Goal: Obtain resource: Download file/media

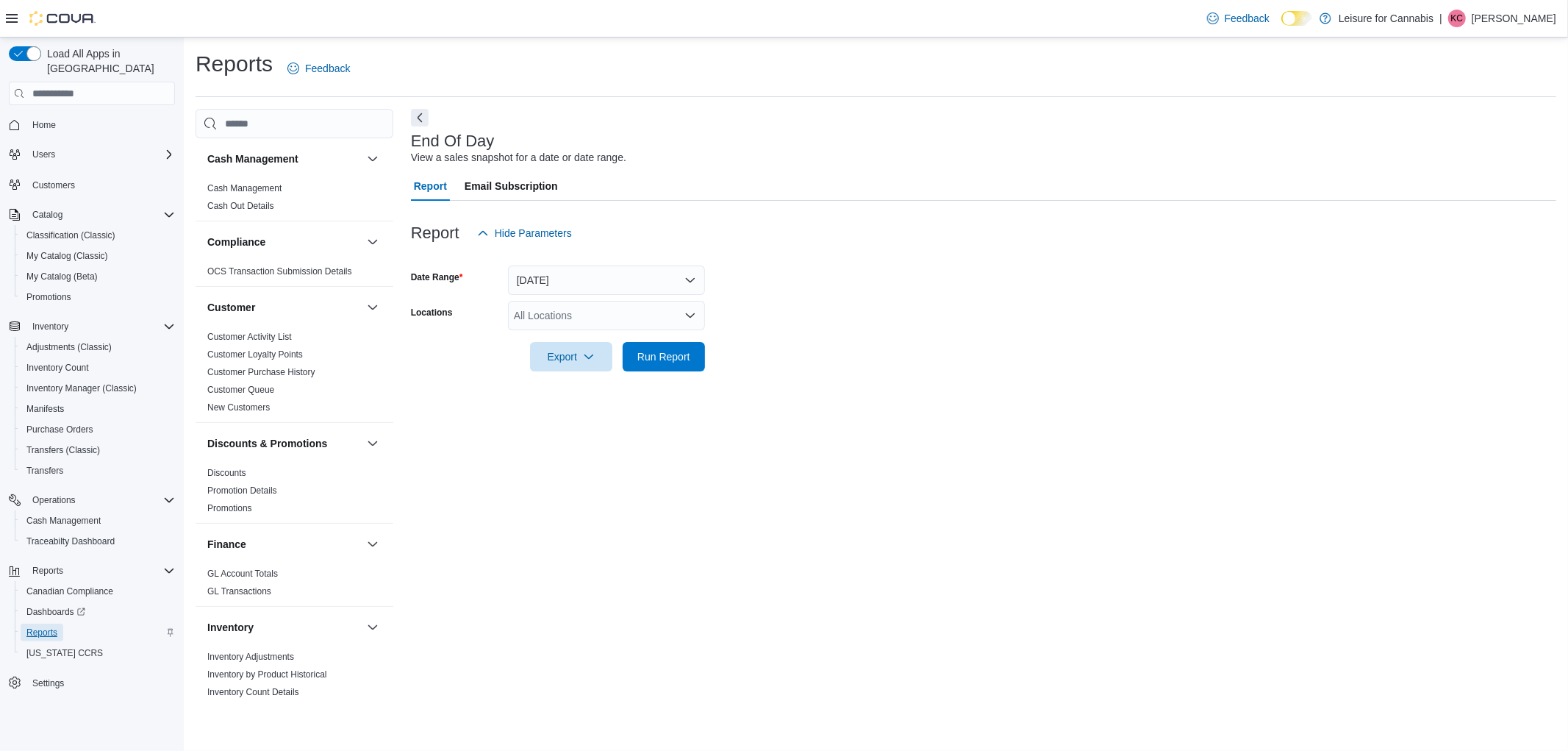
click at [40, 626] on span "Reports" at bounding box center [42, 632] width 31 height 11
click at [591, 281] on button "[DATE]" at bounding box center [606, 280] width 197 height 30
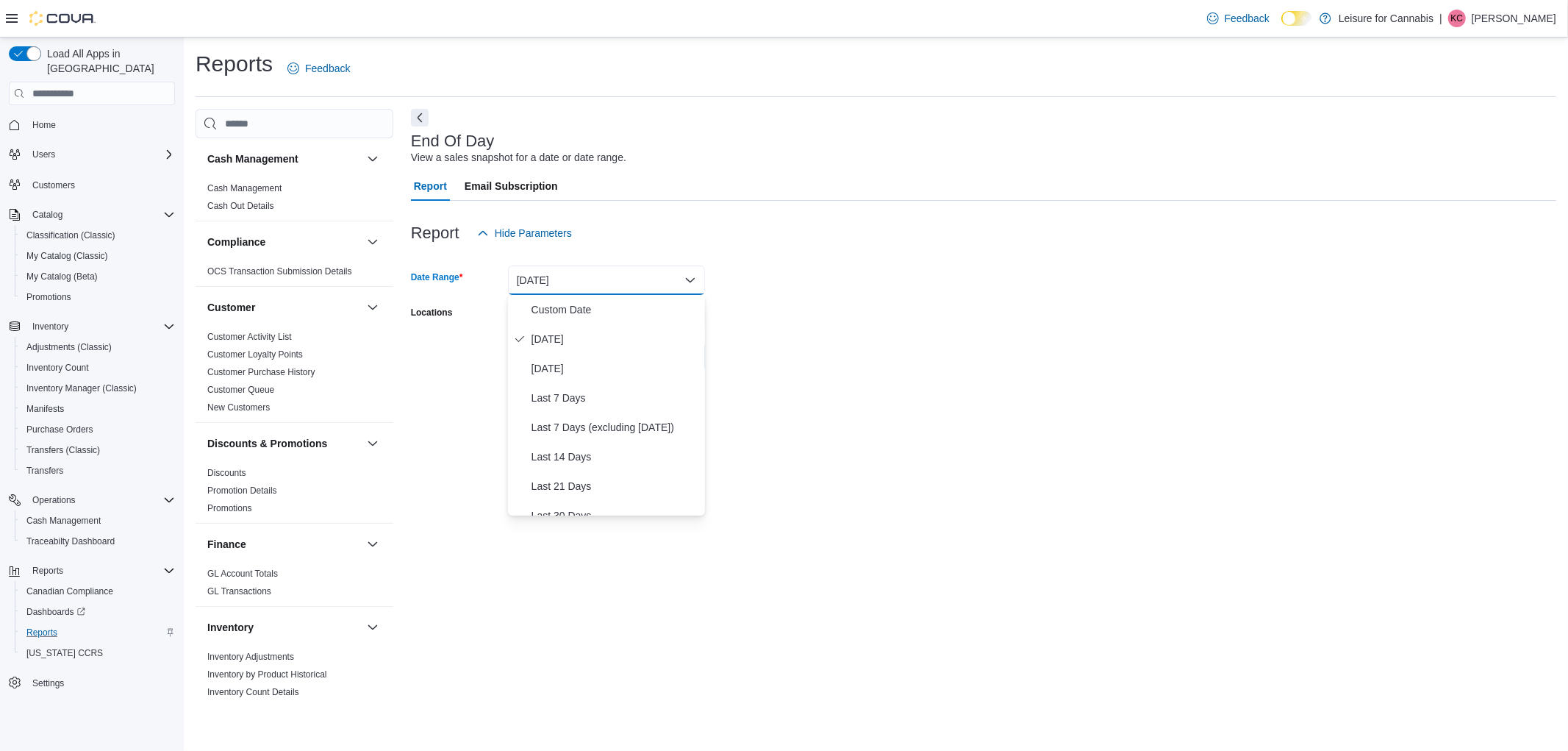
click at [548, 335] on span "[DATE]" at bounding box center [615, 339] width 168 height 17
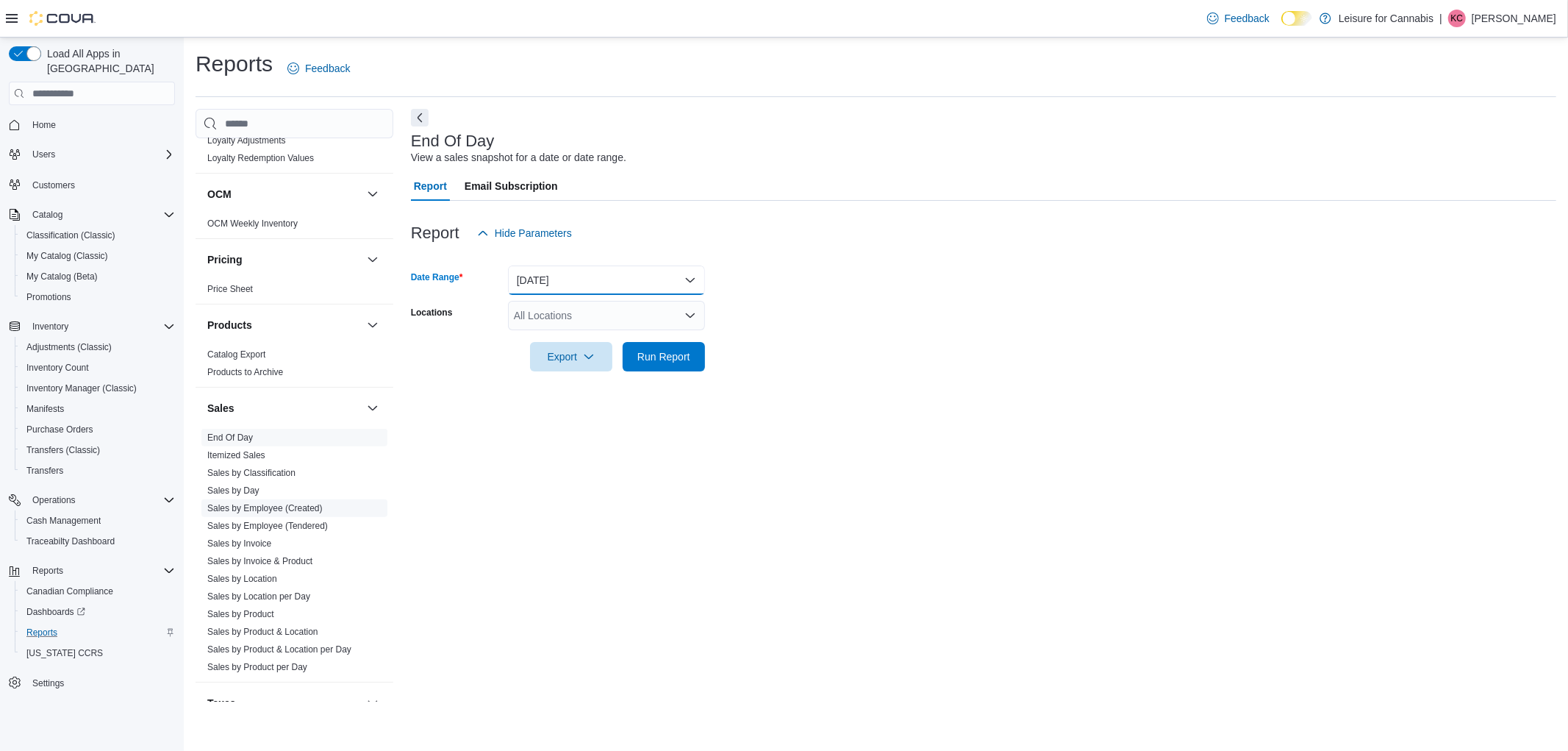
scroll to position [856, 0]
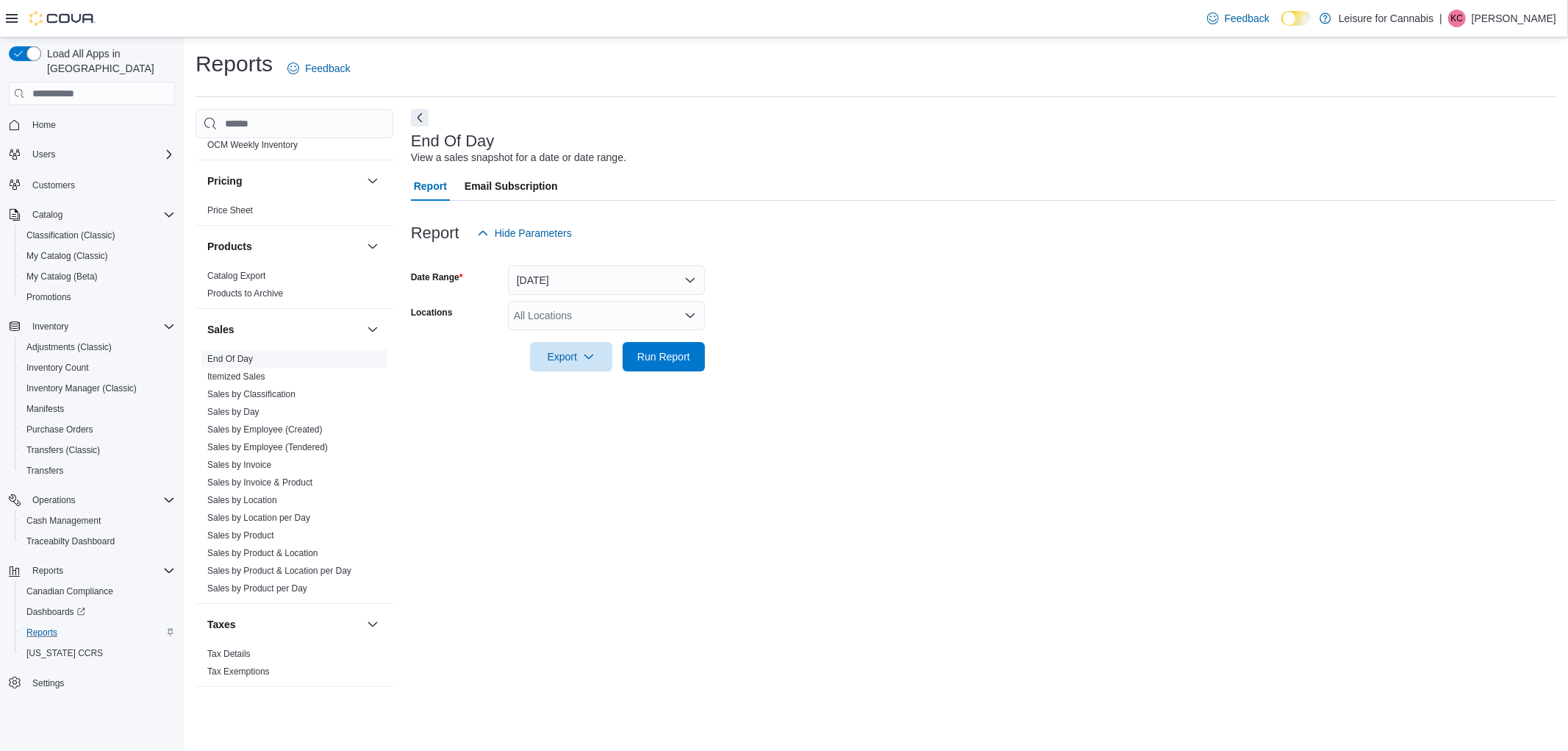
click at [233, 361] on link "End Of Day" at bounding box center [230, 359] width 46 height 11
click at [615, 323] on div "All Locations" at bounding box center [606, 315] width 197 height 30
click at [616, 361] on span "[STREET_ADDRESS]" at bounding box center [590, 361] width 102 height 14
click at [575, 335] on span "Leisure for Cannabis" at bounding box center [579, 340] width 95 height 14
click at [610, 336] on icon "Remove 3121 W. Broadway from selection in this group" at bounding box center [615, 337] width 9 height 9
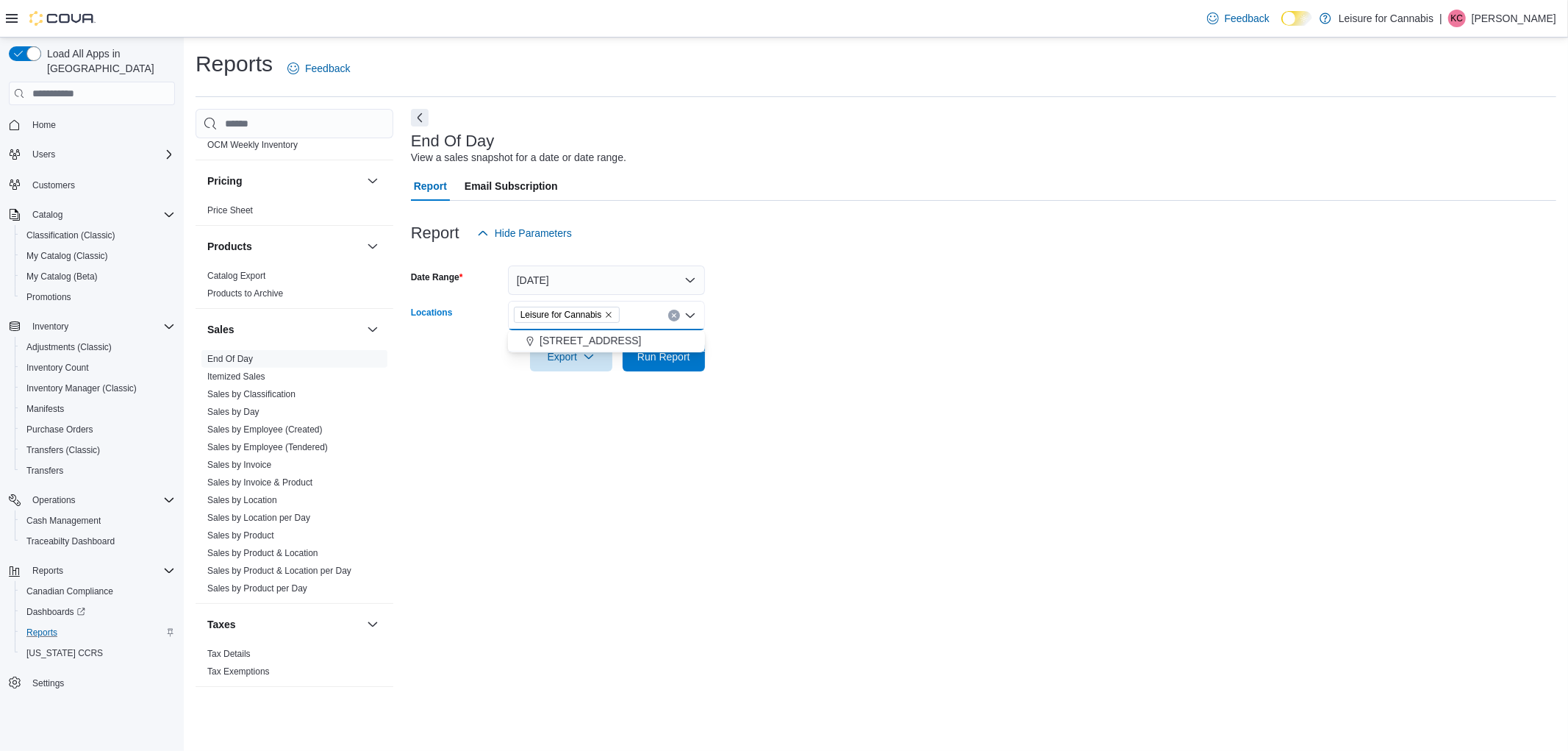
click at [611, 311] on icon "Remove Leisure for Cannabis from selection in this group" at bounding box center [609, 315] width 9 height 9
click at [604, 361] on span "[STREET_ADDRESS]" at bounding box center [590, 361] width 102 height 14
click at [608, 428] on div "End Of Day View a sales snapshot for a date or date range. Report Email Subscri…" at bounding box center [983, 405] width 1145 height 593
click at [591, 364] on span "Export" at bounding box center [571, 355] width 65 height 30
click at [584, 410] on span "Export to Pdf" at bounding box center [573, 415] width 66 height 11
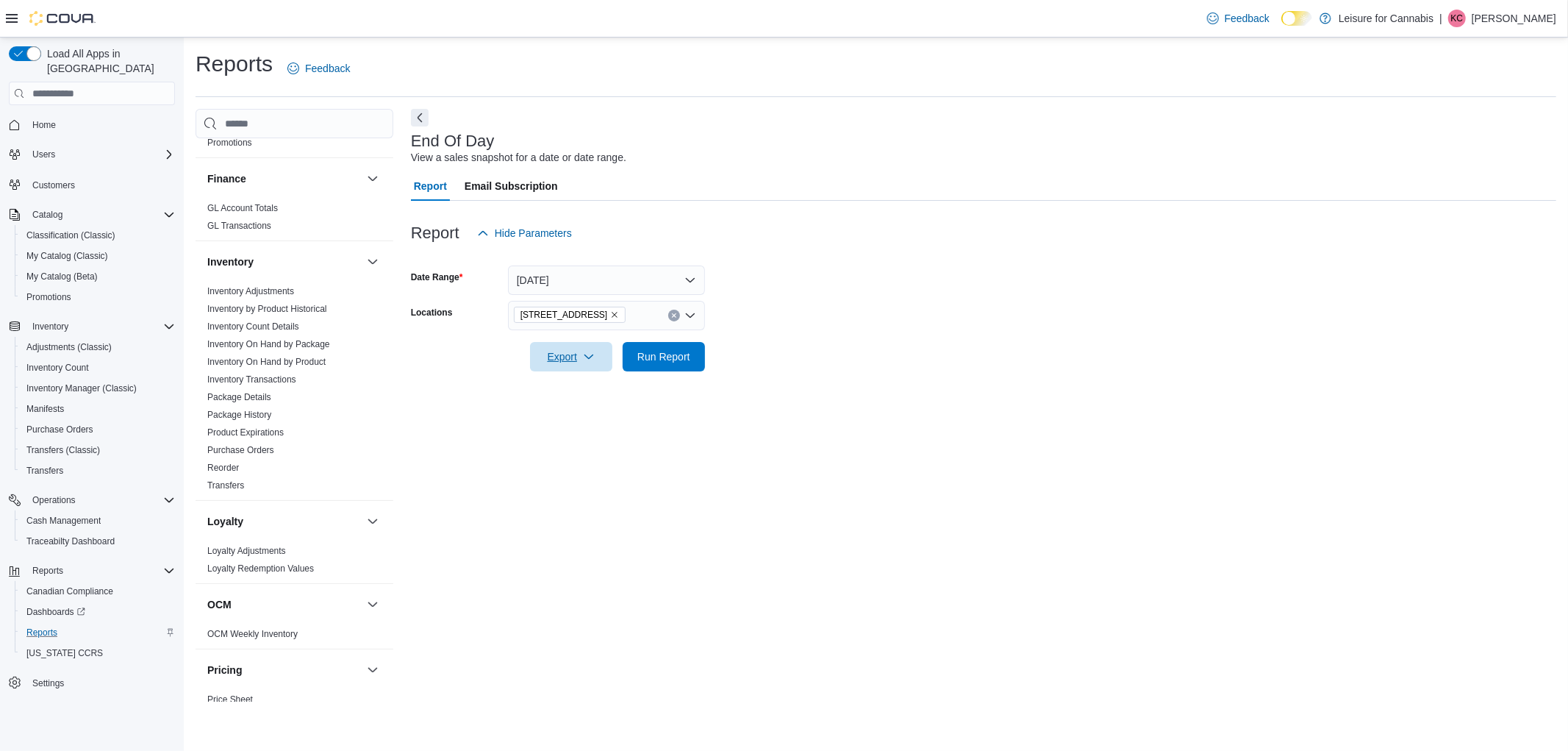
scroll to position [364, 0]
